Goal: Navigation & Orientation: Go to known website

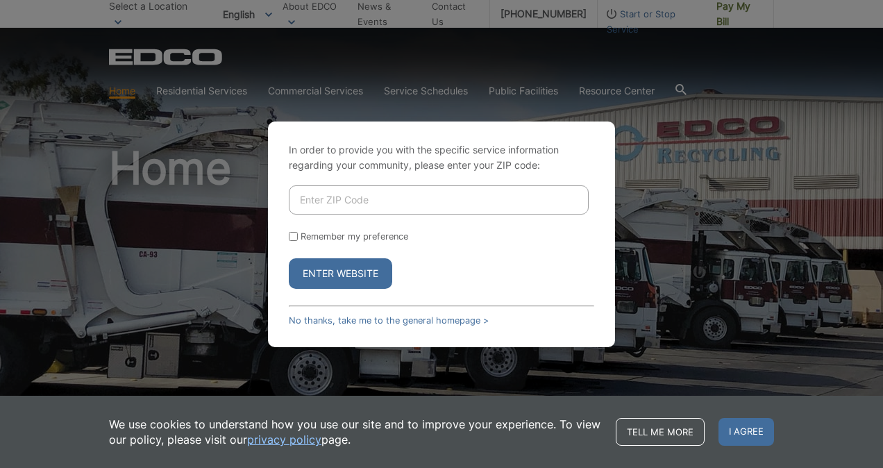
click at [351, 204] on input "Enter ZIP Code" at bounding box center [439, 199] width 300 height 29
type input "V"
click at [368, 208] on input "Enter ZIP Code" at bounding box center [439, 199] width 300 height 29
type input "92083"
click at [337, 271] on button "Enter Website" at bounding box center [340, 273] width 103 height 31
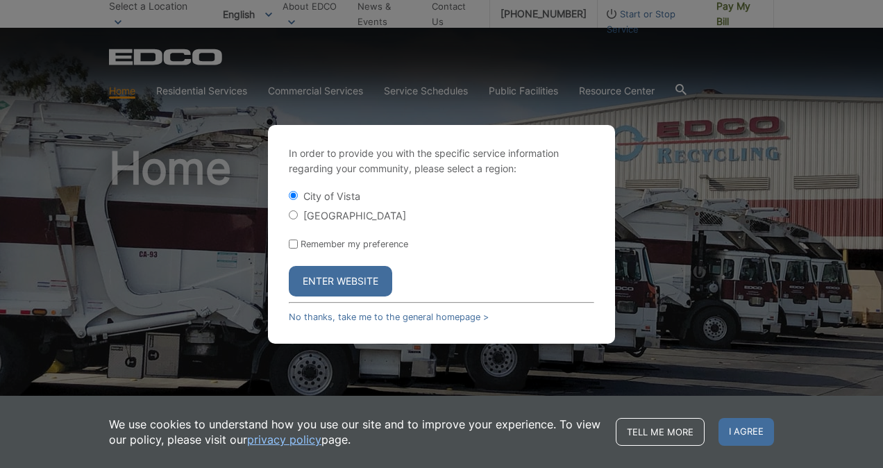
click at [371, 282] on button "Enter Website" at bounding box center [340, 281] width 103 height 31
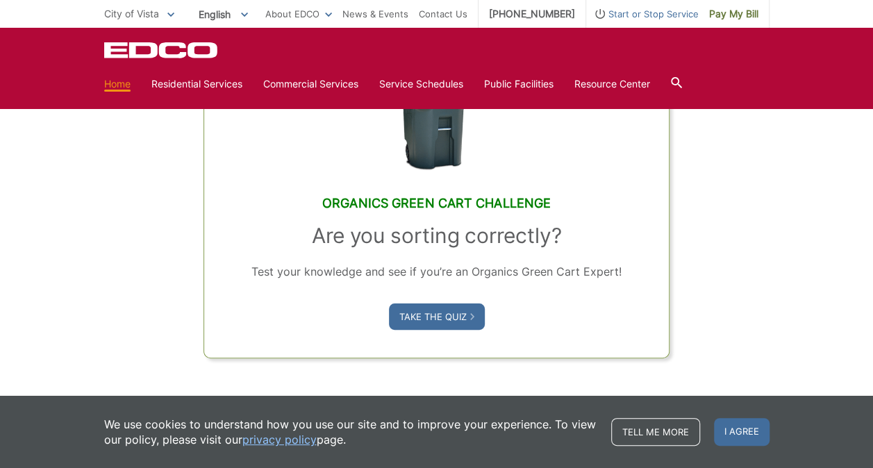
scroll to position [766, 0]
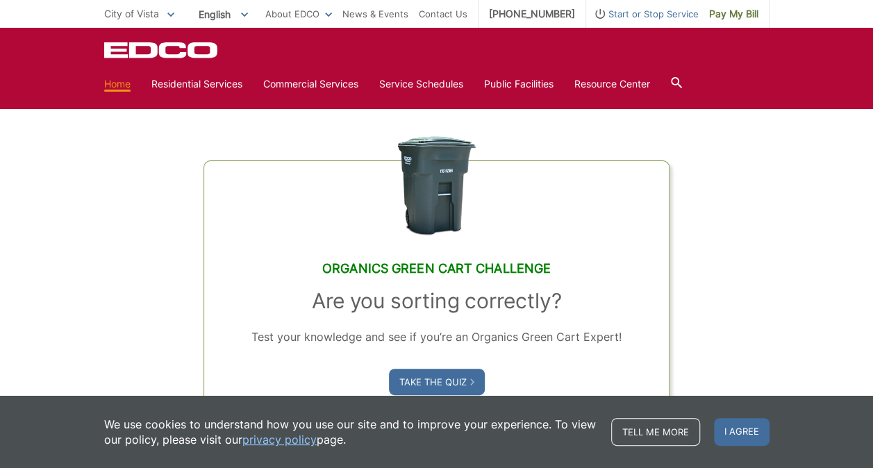
click at [753, 238] on div "Organics Green Cart Challenge Are you sorting correctly? Test your knowledge an…" at bounding box center [436, 257] width 665 height 332
